Goal: Transaction & Acquisition: Purchase product/service

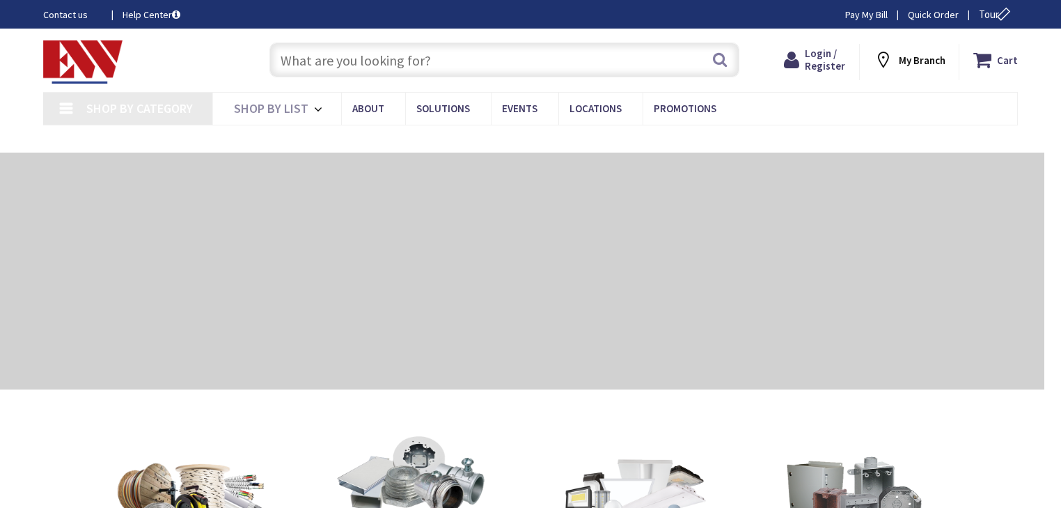
type input "[PERSON_NAME][GEOGRAPHIC_DATA], [GEOGRAPHIC_DATA]"
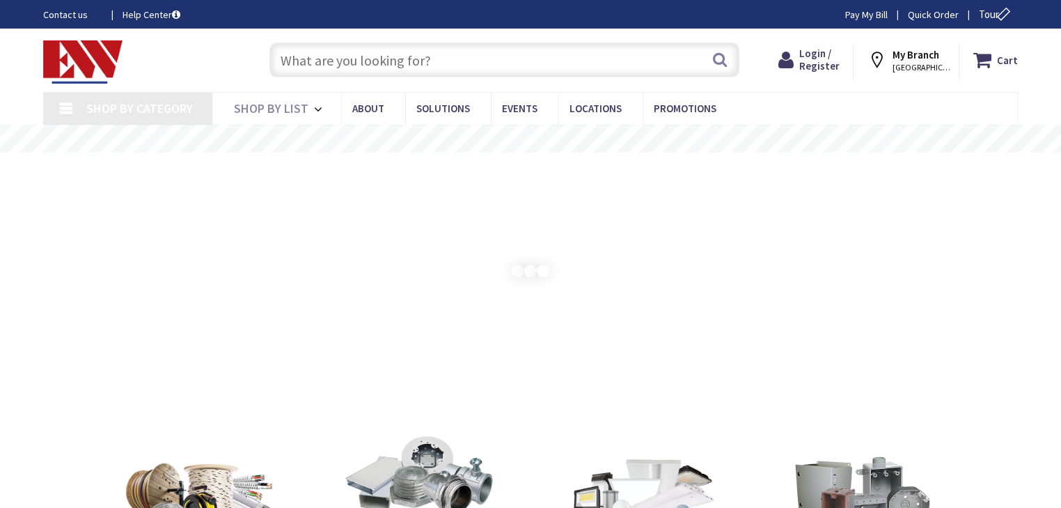
click at [508, 70] on input "text" at bounding box center [504, 59] width 470 height 35
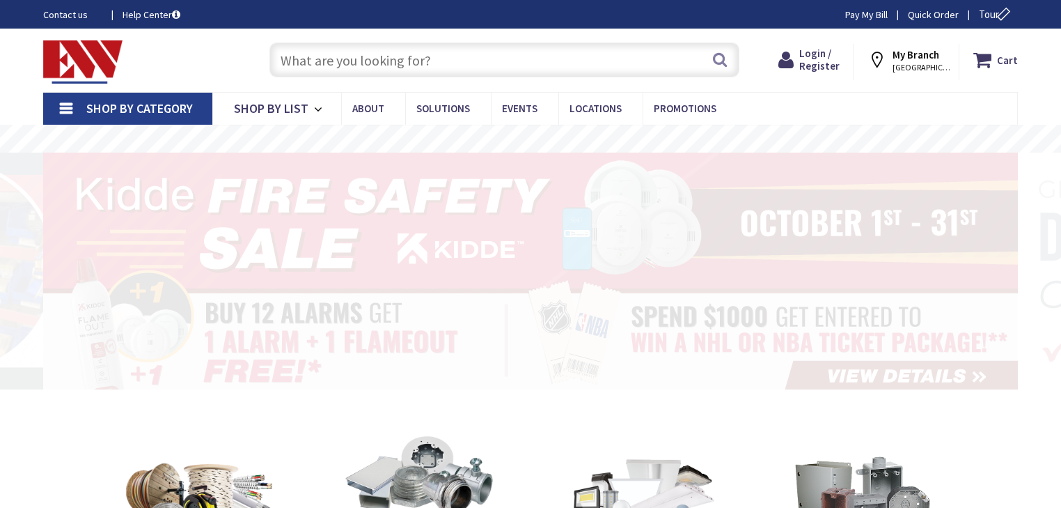
paste input "HBLPPOxxAAL"
type input "HBLPPOxxAAL"
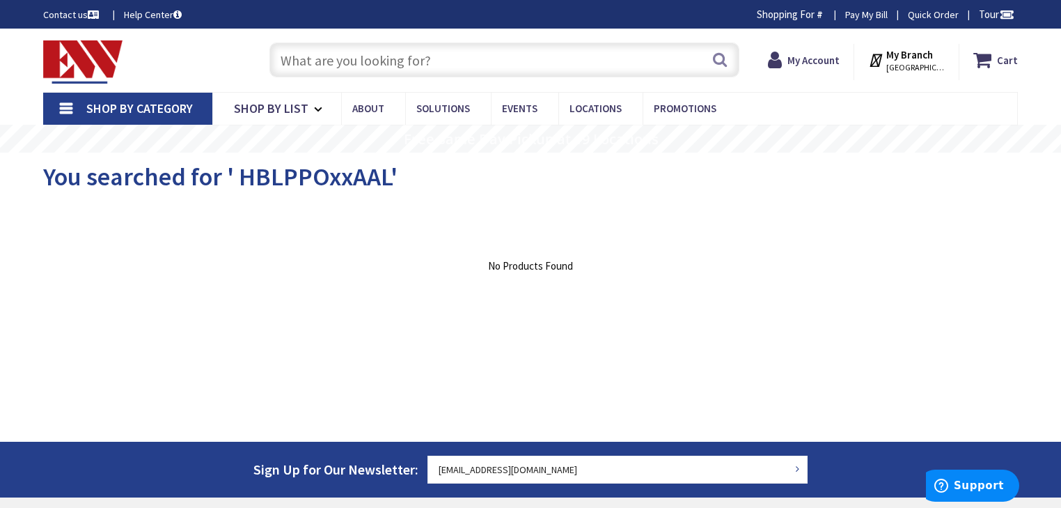
click at [348, 64] on input "text" at bounding box center [504, 59] width 470 height 35
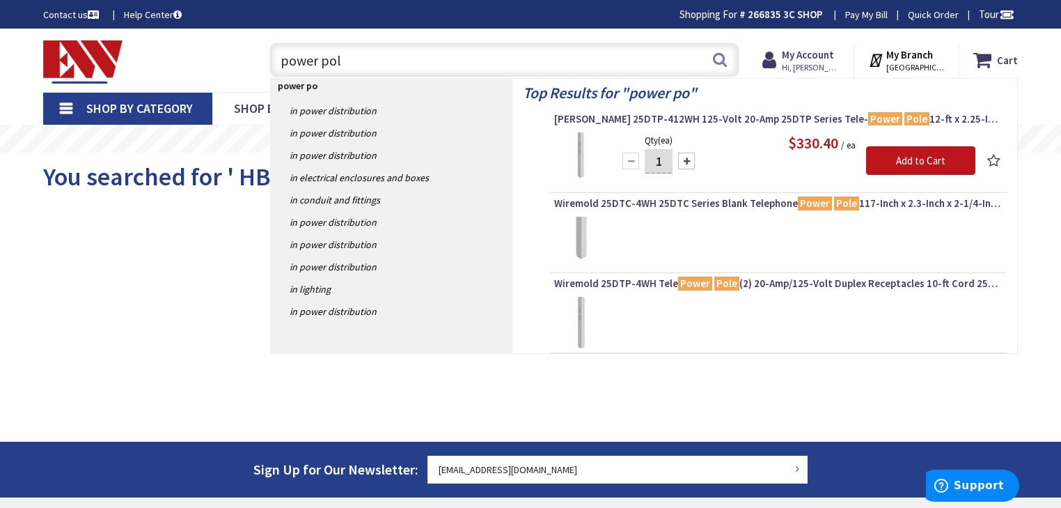
type input "power pole"
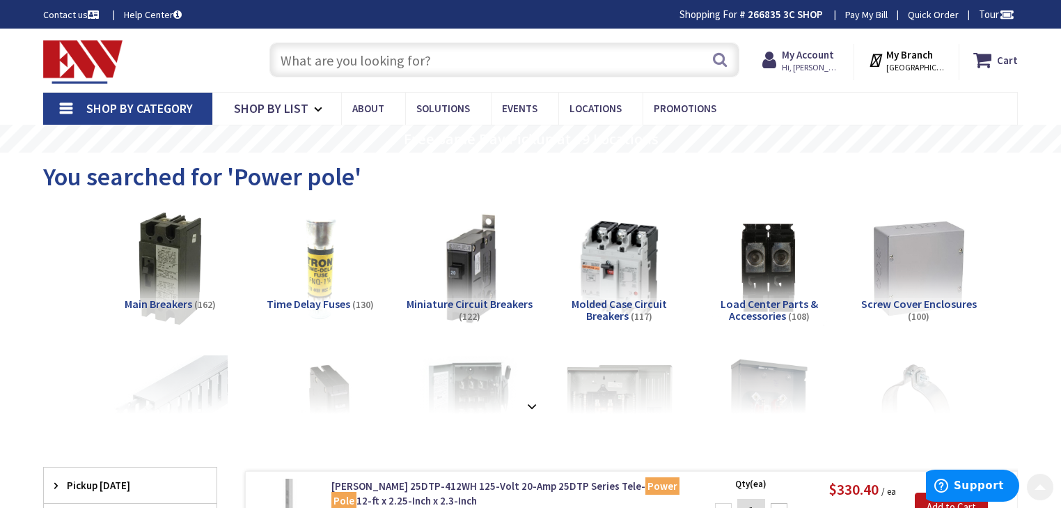
drag, startPoint x: 552, startPoint y: 412, endPoint x: 556, endPoint y: 222, distance: 190.1
